Goal: Check status: Check status

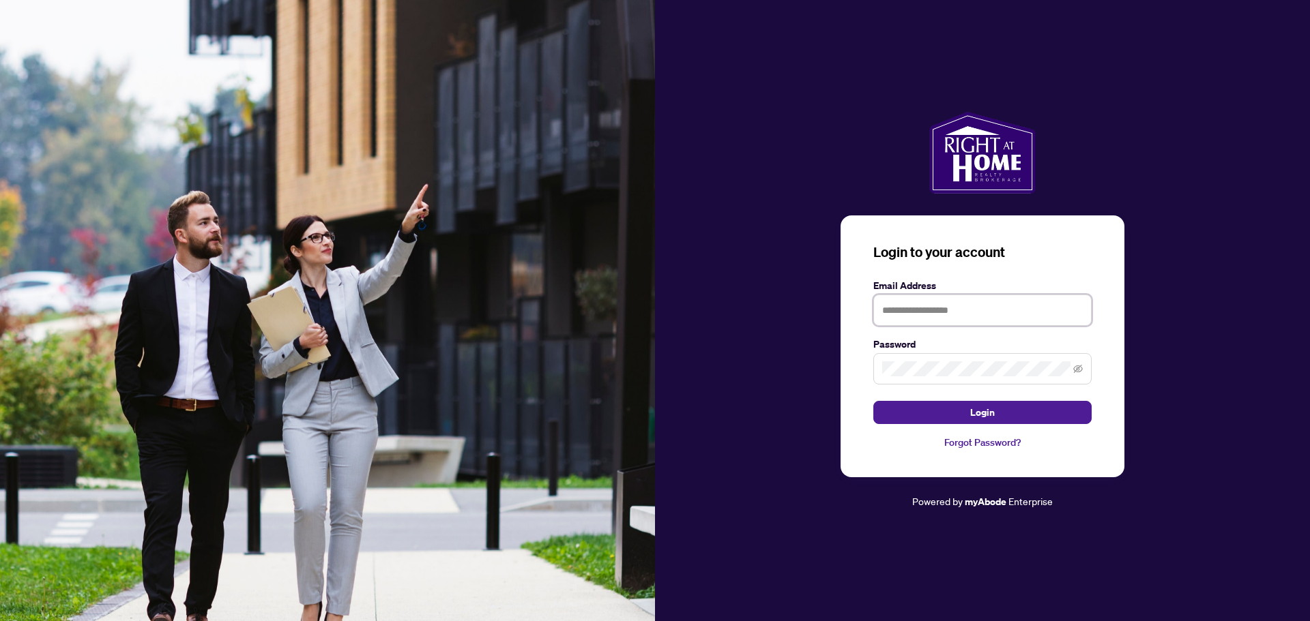
click at [904, 317] on input "text" at bounding box center [982, 310] width 218 height 31
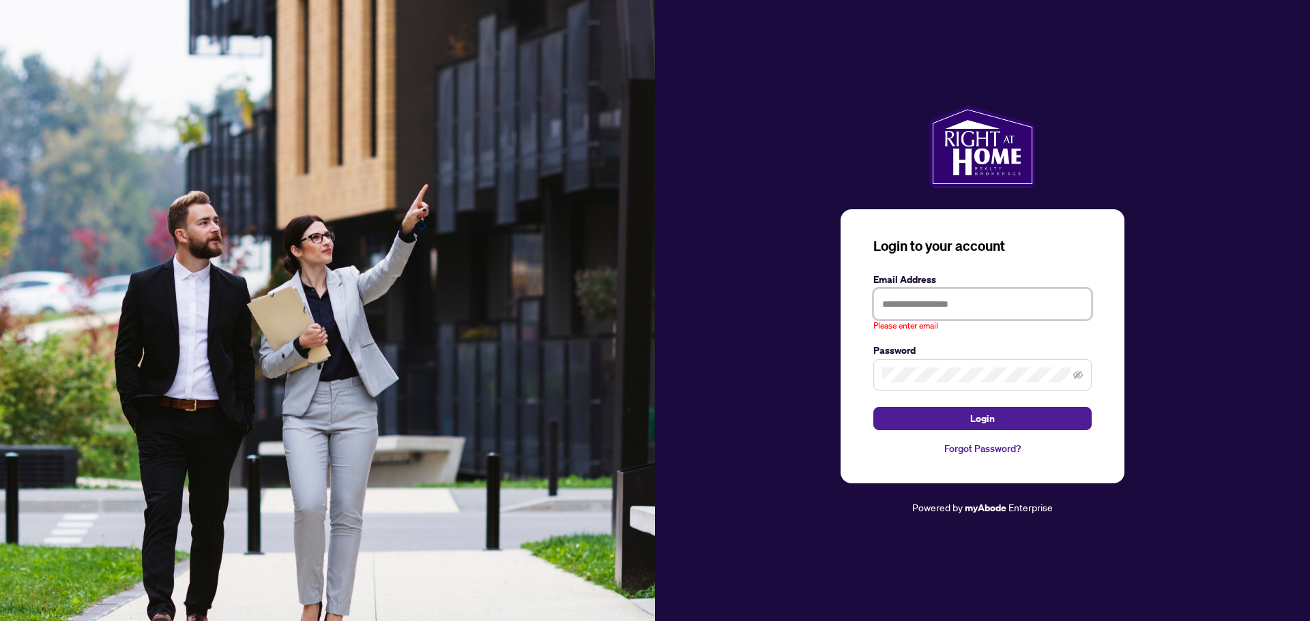
type input "**********"
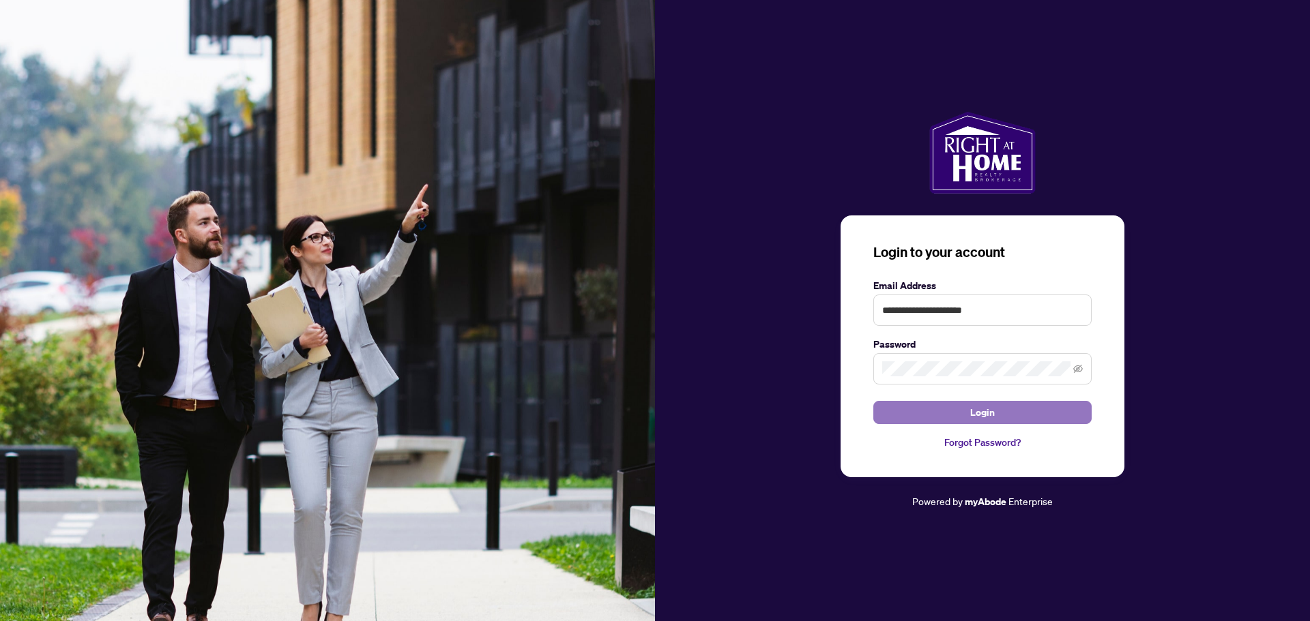
click at [976, 410] on span "Login" at bounding box center [982, 413] width 25 height 22
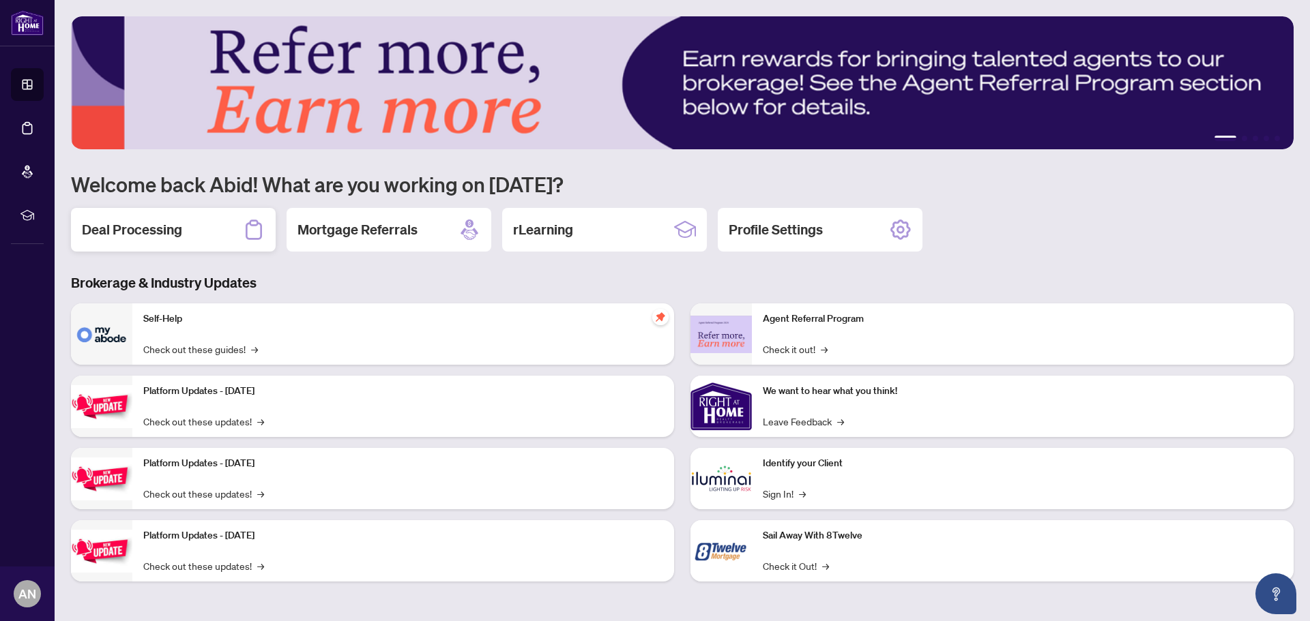
click at [139, 233] on h2 "Deal Processing" at bounding box center [132, 229] width 100 height 19
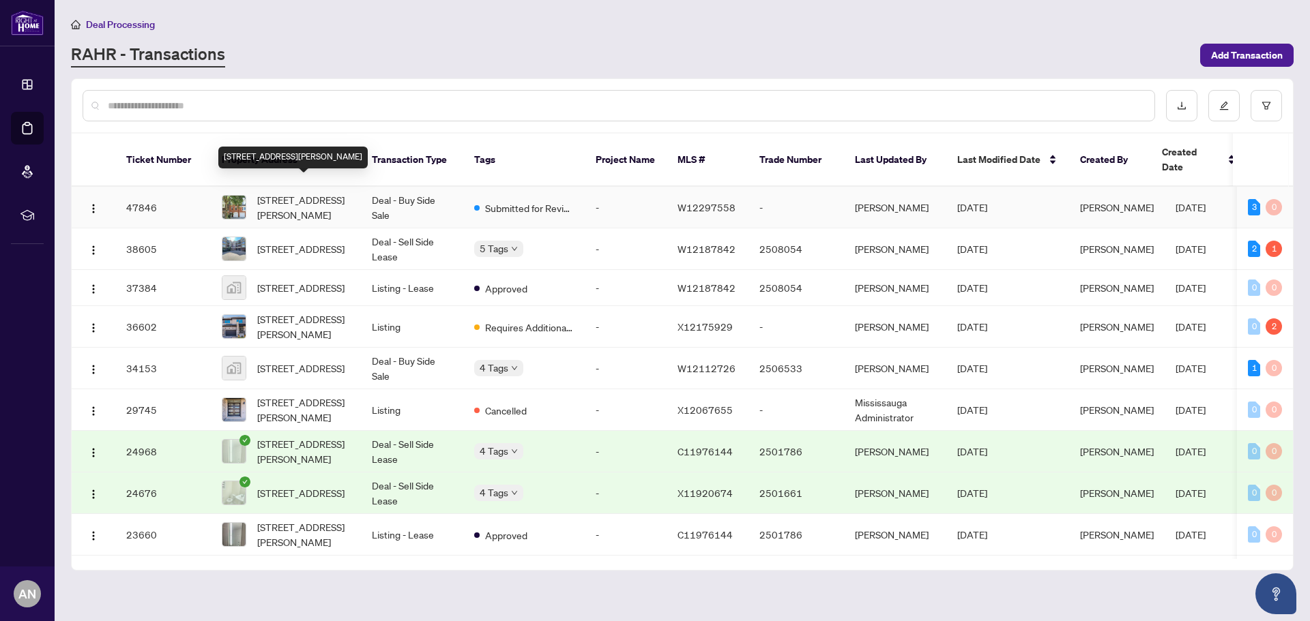
click at [325, 192] on span "[STREET_ADDRESS][PERSON_NAME]" at bounding box center [303, 207] width 93 height 30
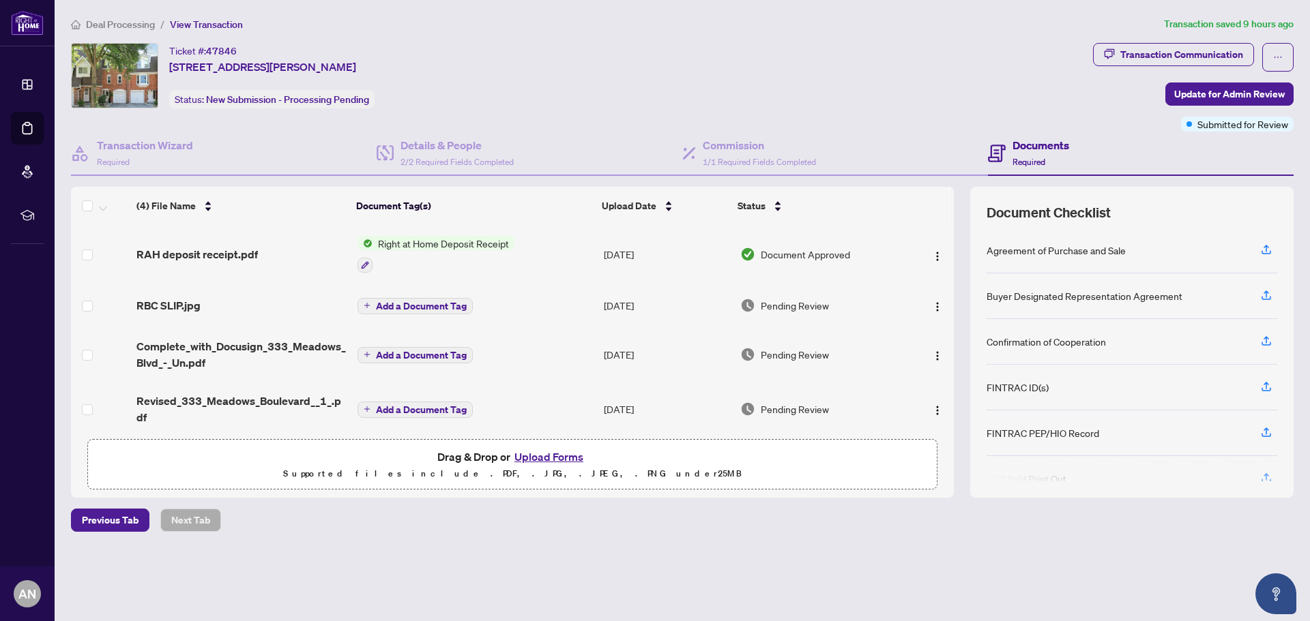
click at [1033, 147] on h4 "Documents" at bounding box center [1040, 145] width 57 height 16
click at [1125, 53] on div "Transaction Communication" at bounding box center [1181, 55] width 123 height 22
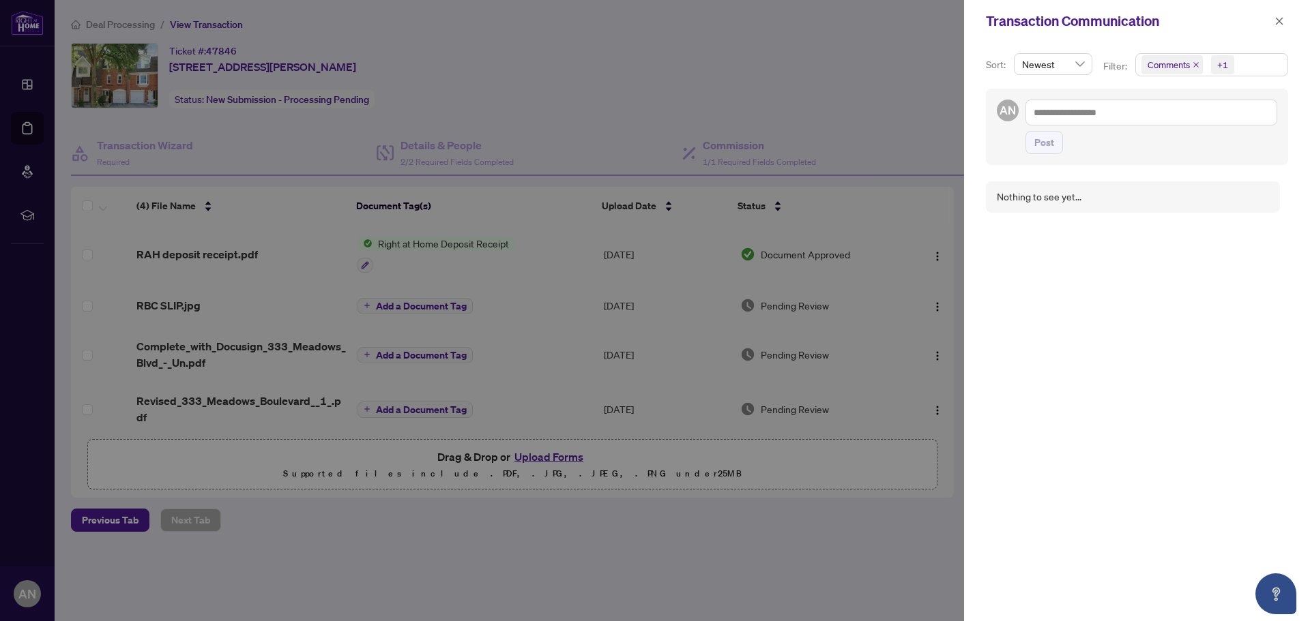
click at [862, 48] on div at bounding box center [655, 310] width 1310 height 621
click at [1276, 22] on icon "close" at bounding box center [1279, 21] width 10 height 10
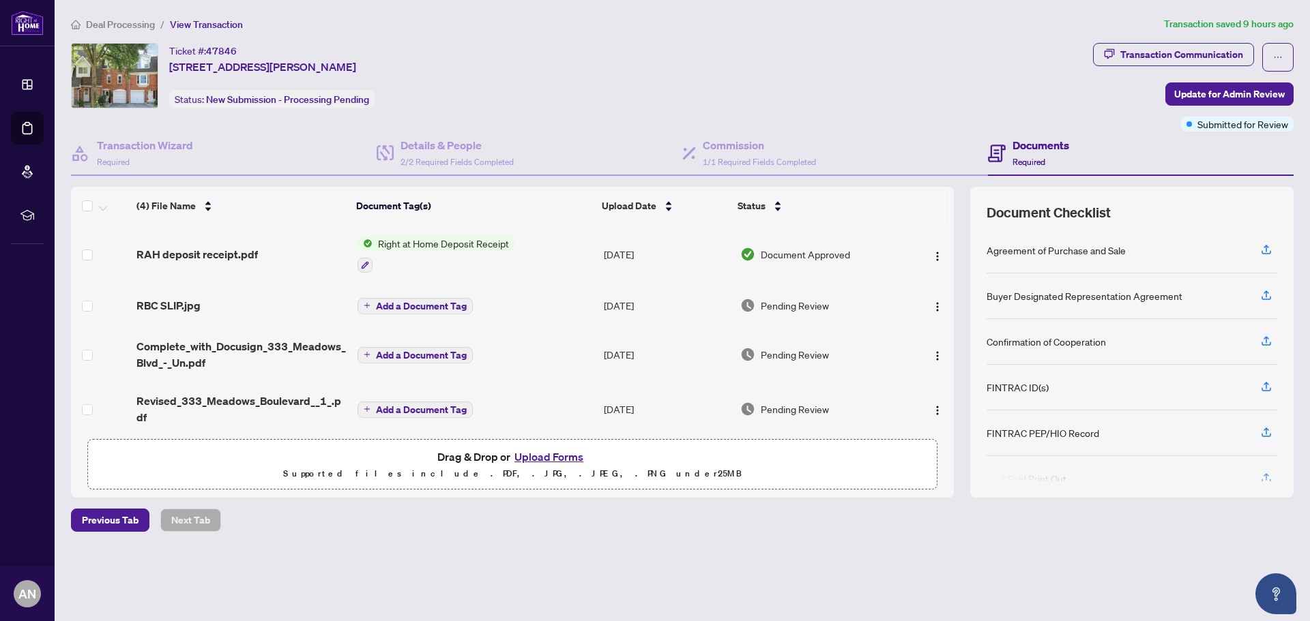
click at [904, 54] on div "Ticket #: 47846 [STREET_ADDRESS][PERSON_NAME] Status: New Submission - Processi…" at bounding box center [579, 75] width 1016 height 65
click at [797, 254] on span "Document Approved" at bounding box center [805, 254] width 89 height 15
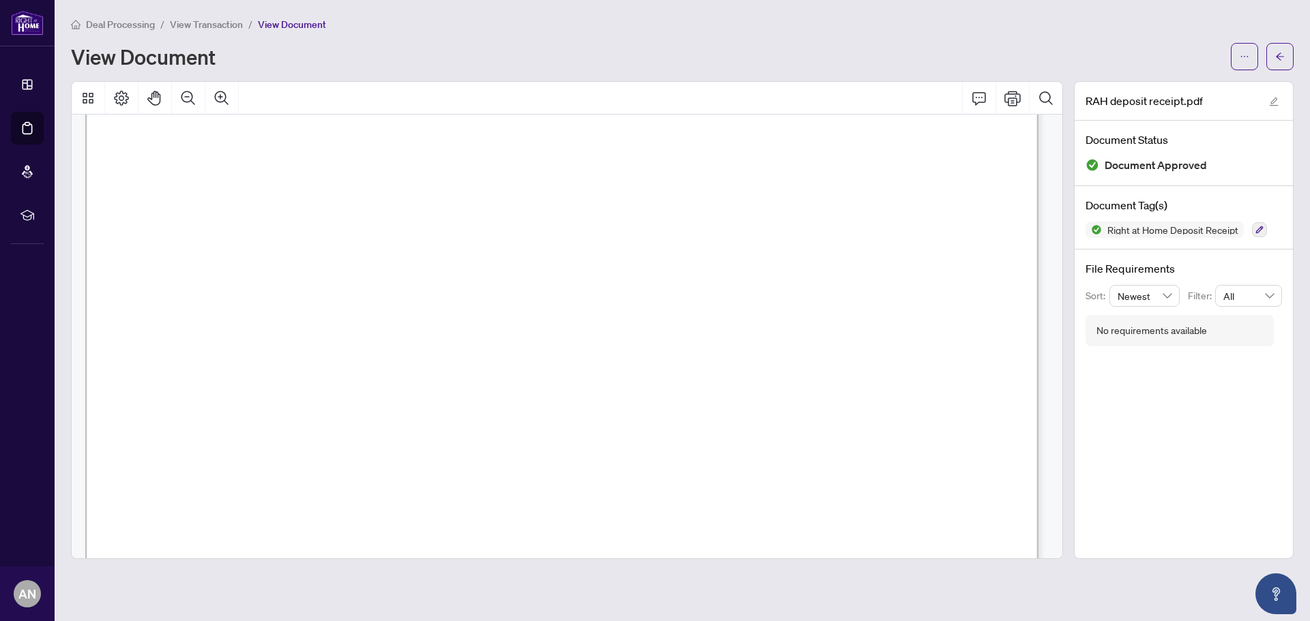
scroll to position [475, 0]
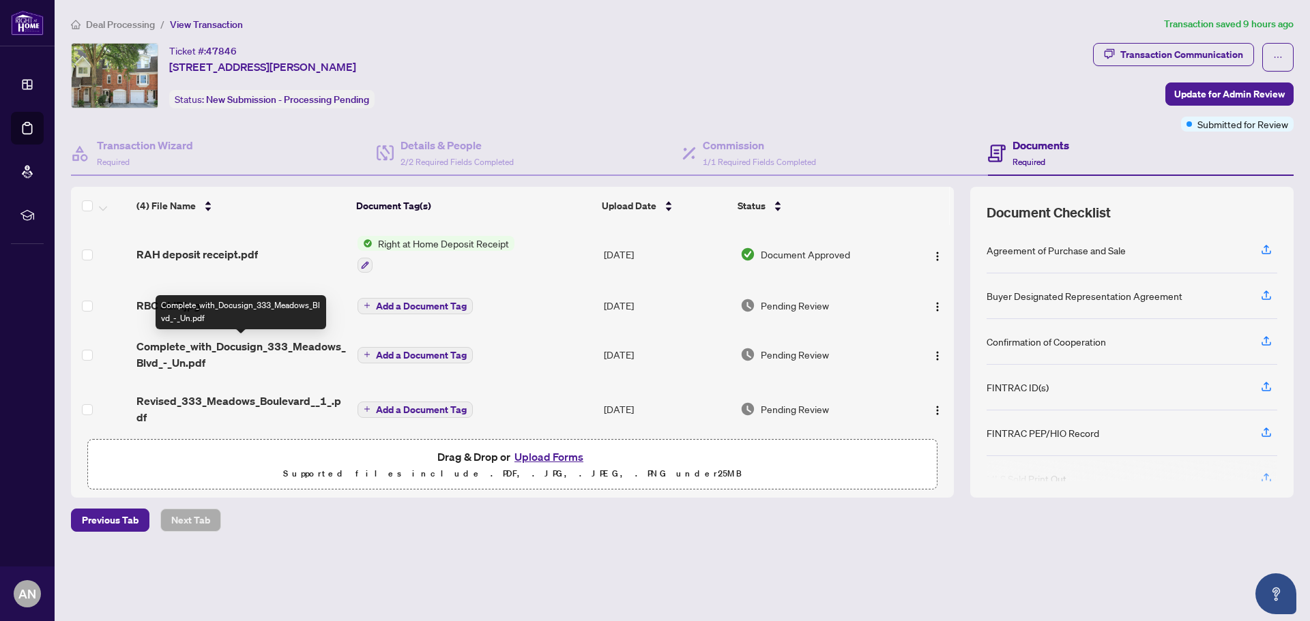
click at [262, 346] on span "Complete_with_Docusign_333_Meadows_Blvd_-_Un.pdf" at bounding box center [240, 354] width 209 height 33
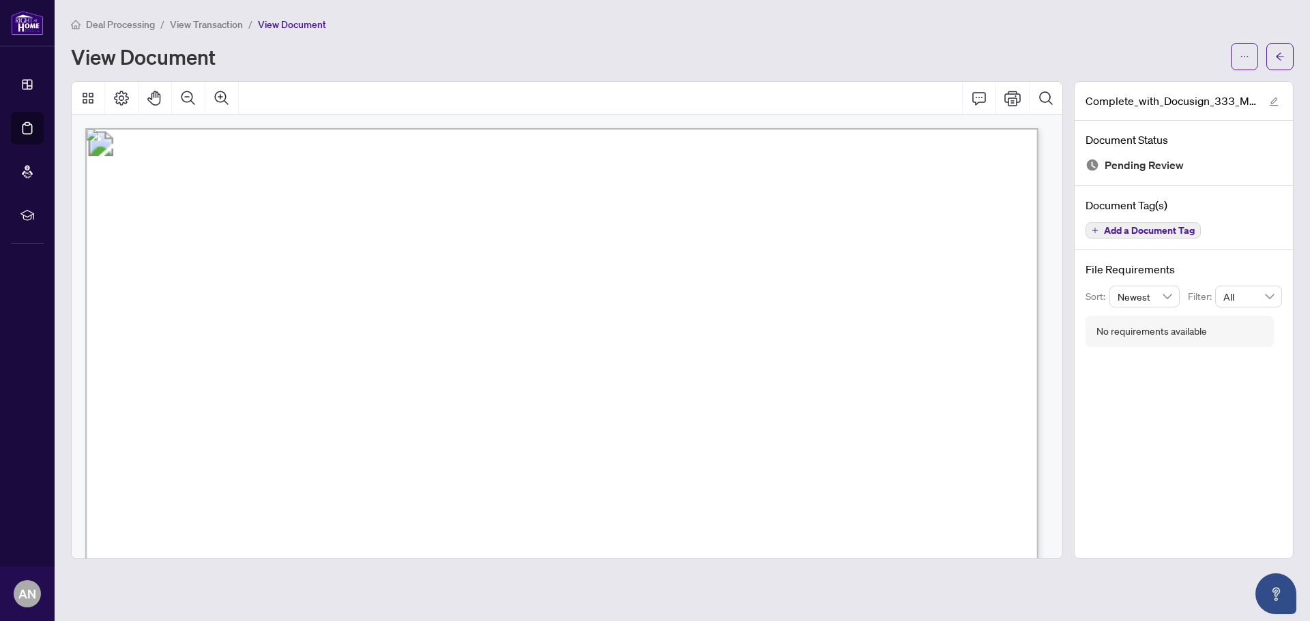
click at [396, 66] on div "View Document" at bounding box center [646, 57] width 1151 height 22
click at [115, 23] on span "Deal Processing" at bounding box center [120, 24] width 69 height 12
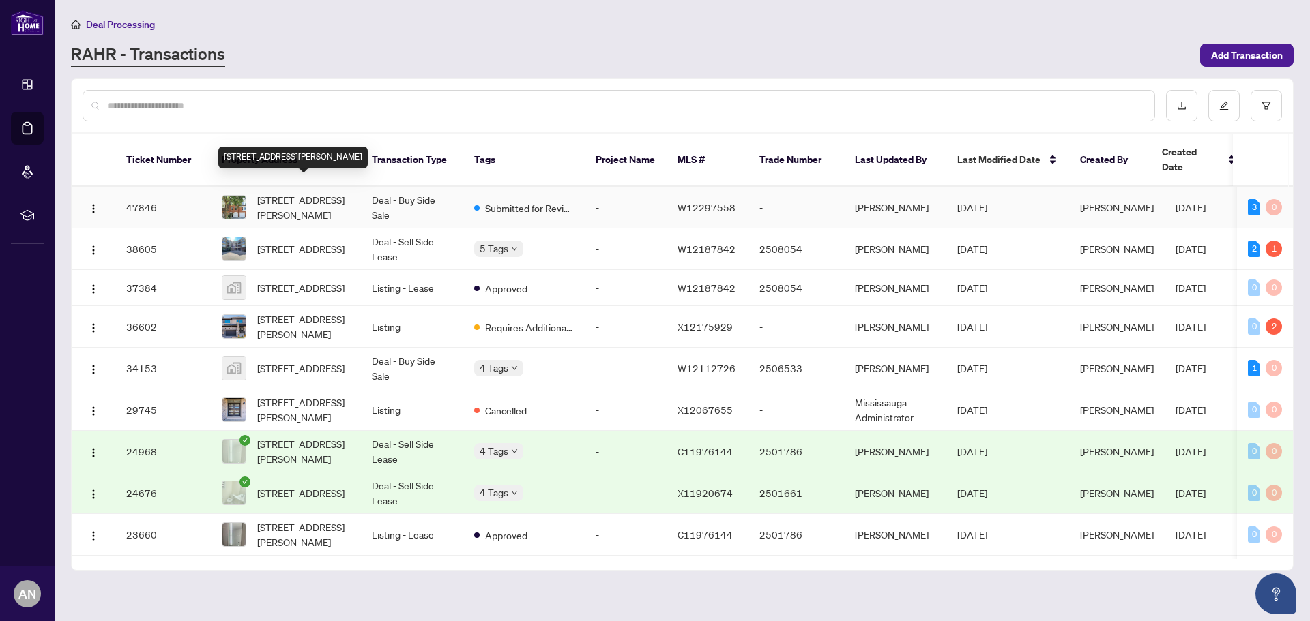
click at [280, 192] on span "[STREET_ADDRESS][PERSON_NAME]" at bounding box center [303, 207] width 93 height 30
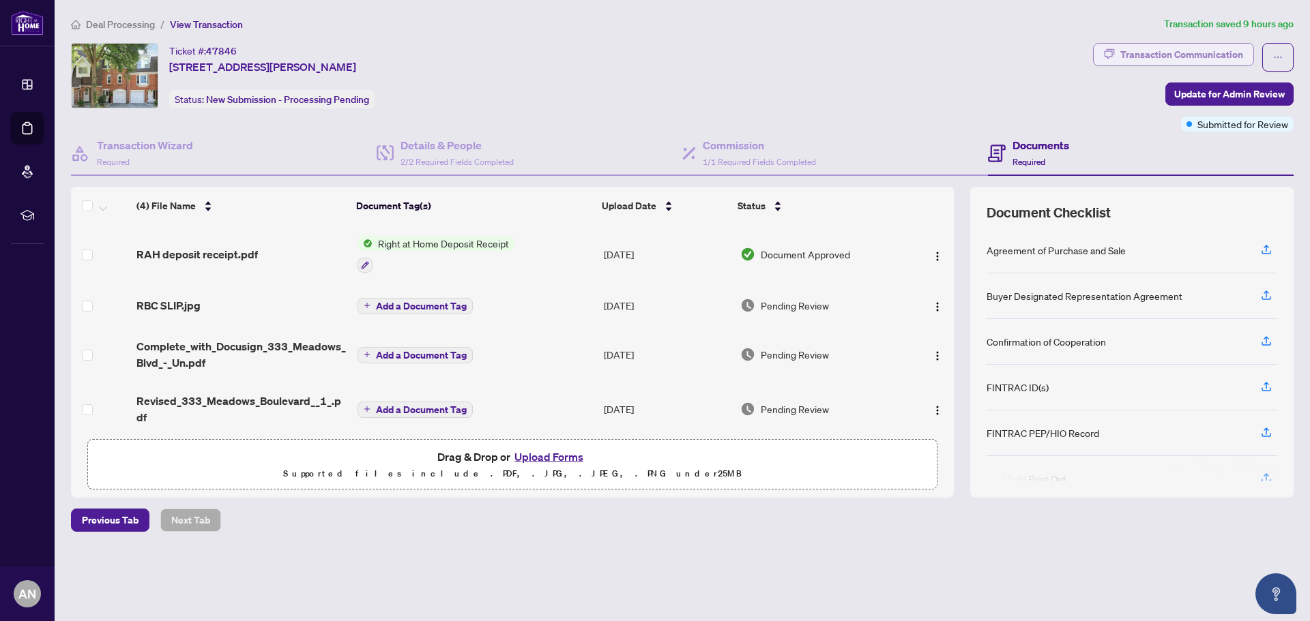
click at [1132, 52] on div "Transaction Communication" at bounding box center [1181, 55] width 123 height 22
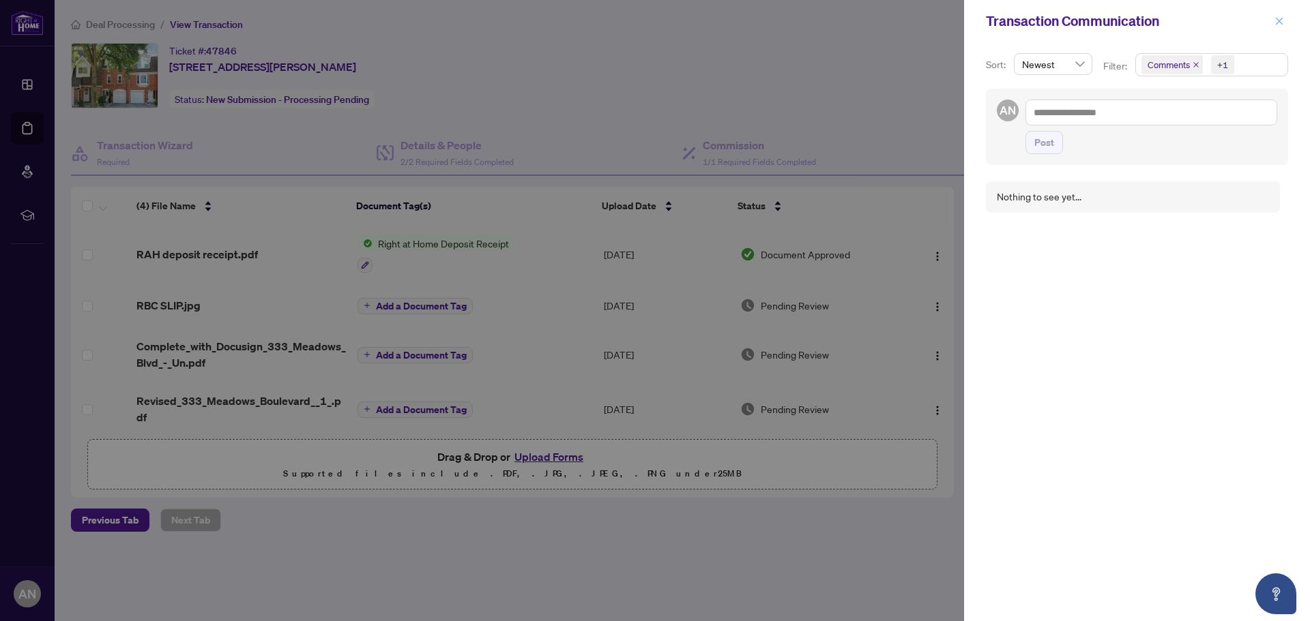
click at [1278, 20] on icon "close" at bounding box center [1280, 21] width 8 height 8
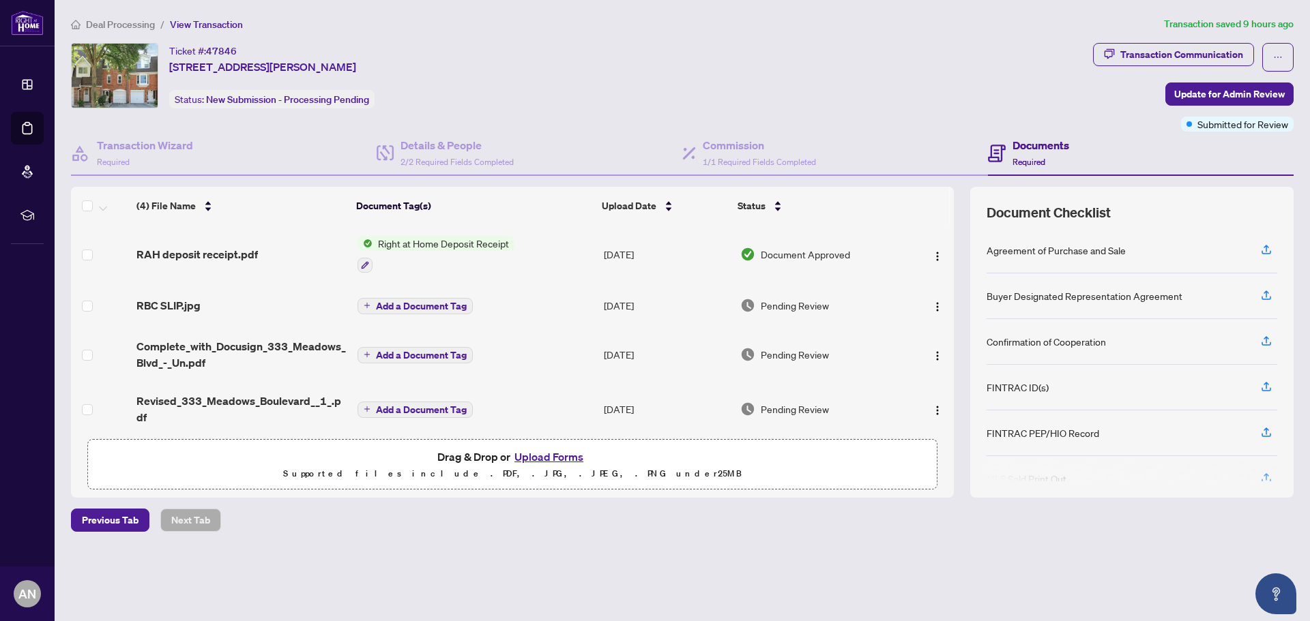
click at [896, 62] on div "Ticket #: 47846 [STREET_ADDRESS][PERSON_NAME] Status: New Submission - Processi…" at bounding box center [579, 75] width 1016 height 65
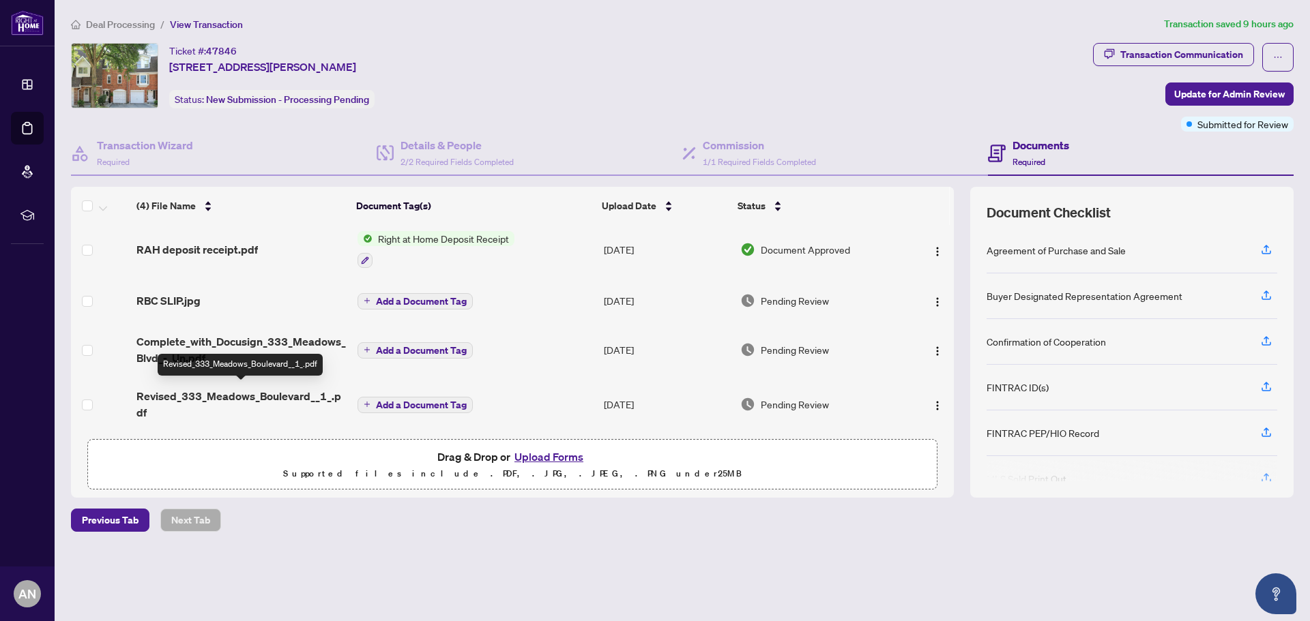
scroll to position [8, 0]
